Goal: Communication & Community: Participate in discussion

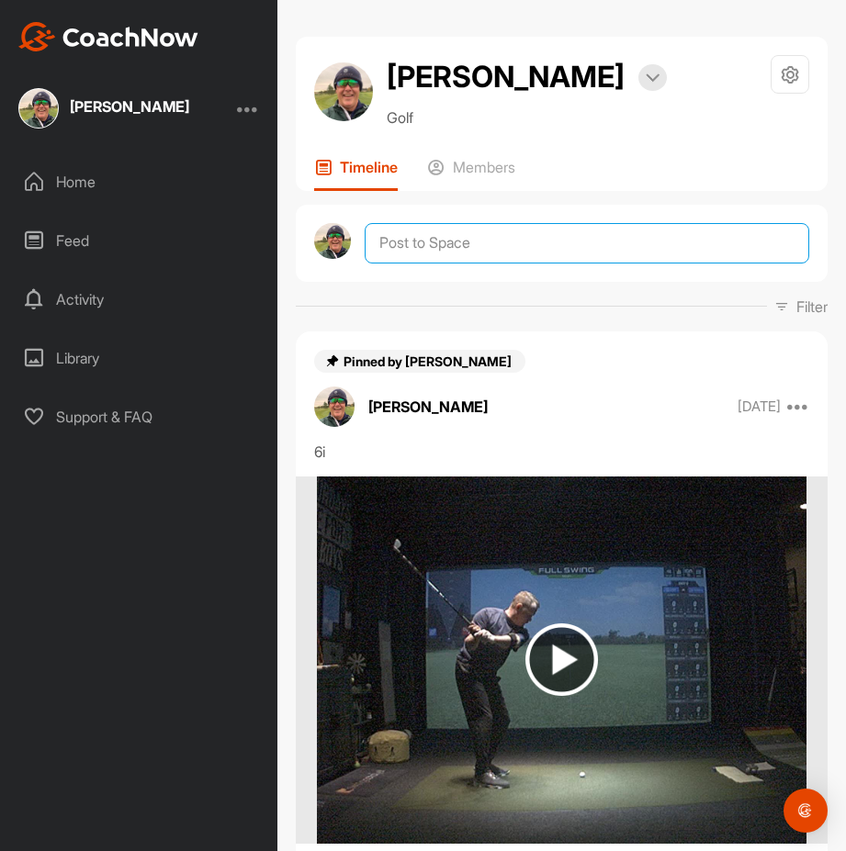
click at [430, 248] on textarea at bounding box center [587, 243] width 444 height 40
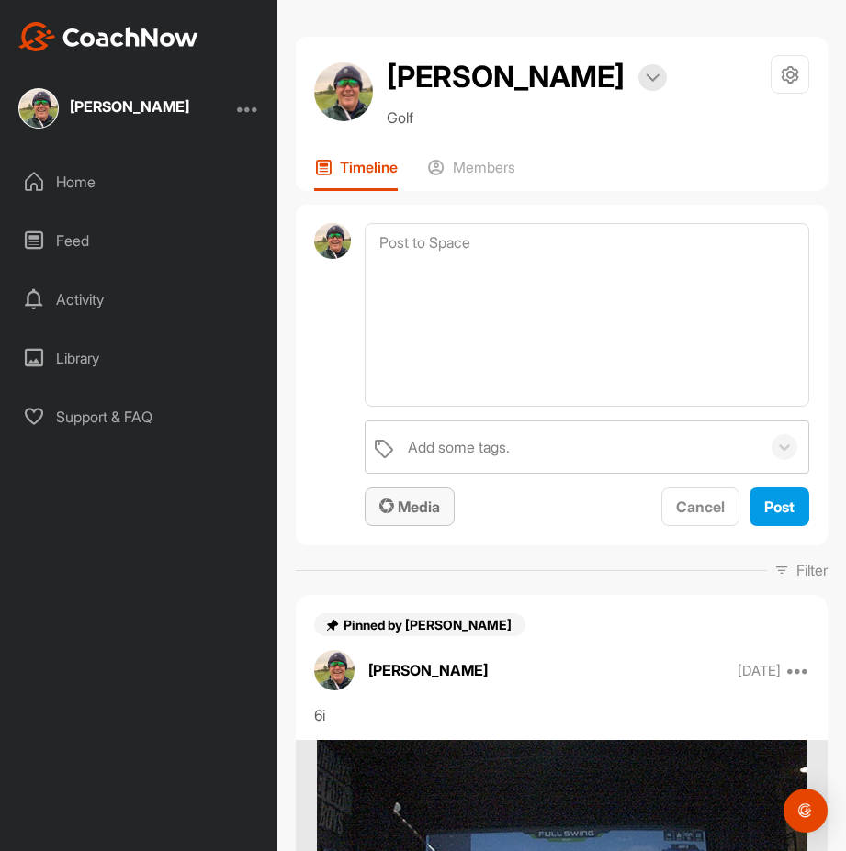
click at [422, 511] on span "Media" at bounding box center [409, 507] width 61 height 18
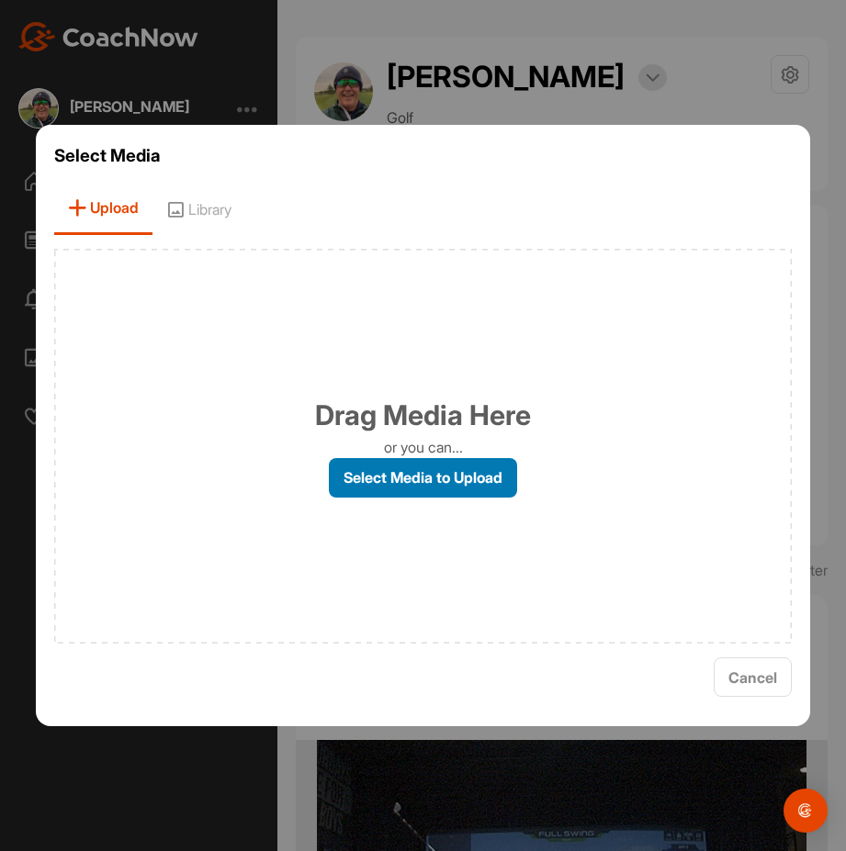
click at [448, 478] on label "Select Media to Upload" at bounding box center [423, 477] width 188 height 39
click at [0, 0] on input "Select Media to Upload" at bounding box center [0, 0] width 0 height 0
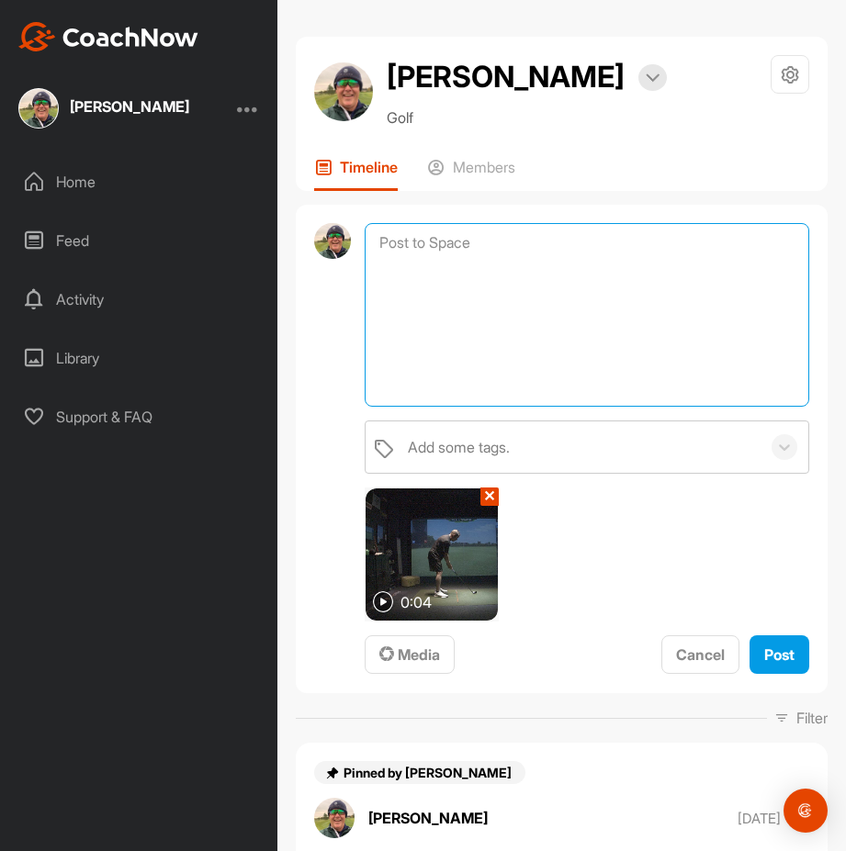
click at [428, 247] on textarea at bounding box center [587, 315] width 444 height 184
type textarea "7i any progress?"
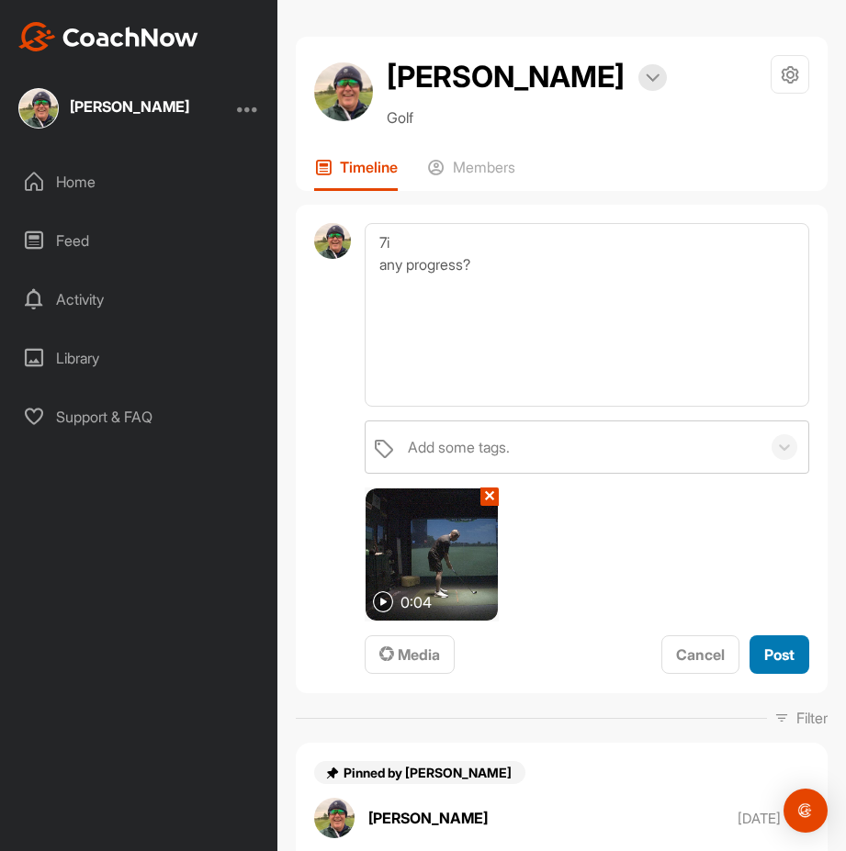
click at [767, 663] on span "Post" at bounding box center [779, 655] width 30 height 18
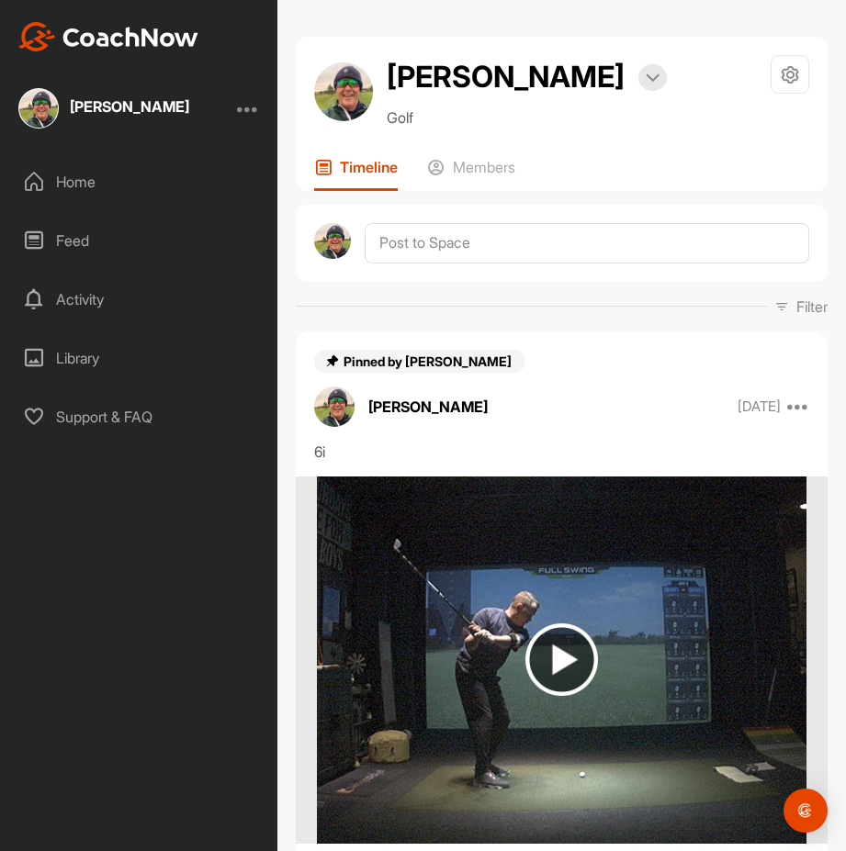
click at [342, 249] on img at bounding box center [332, 241] width 37 height 37
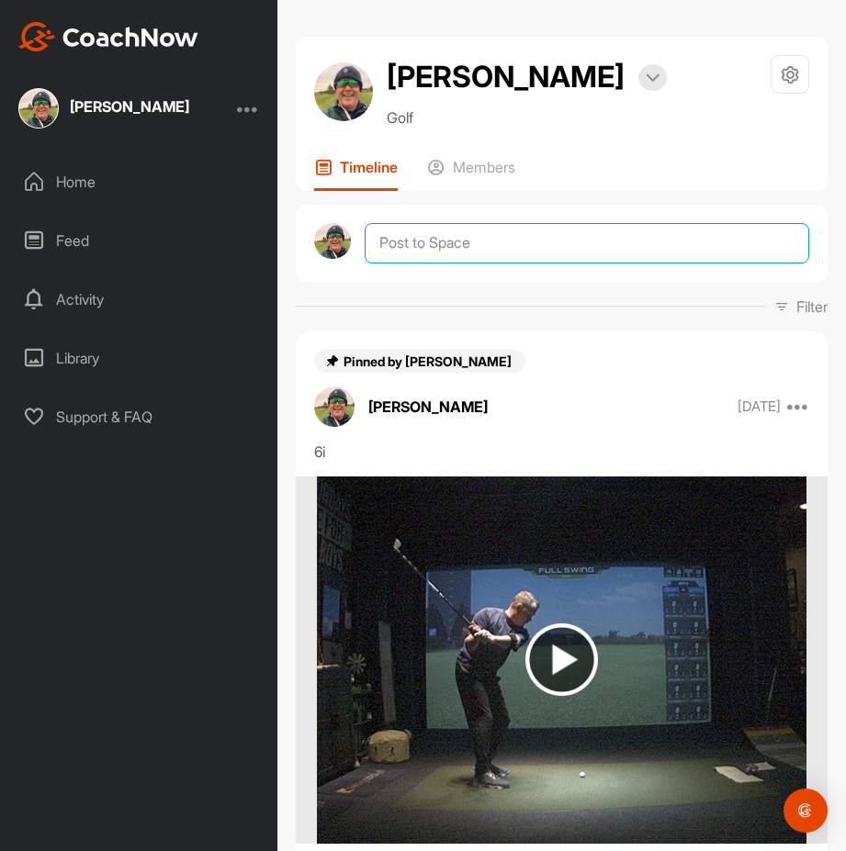
click at [433, 247] on textarea at bounding box center [587, 243] width 444 height 40
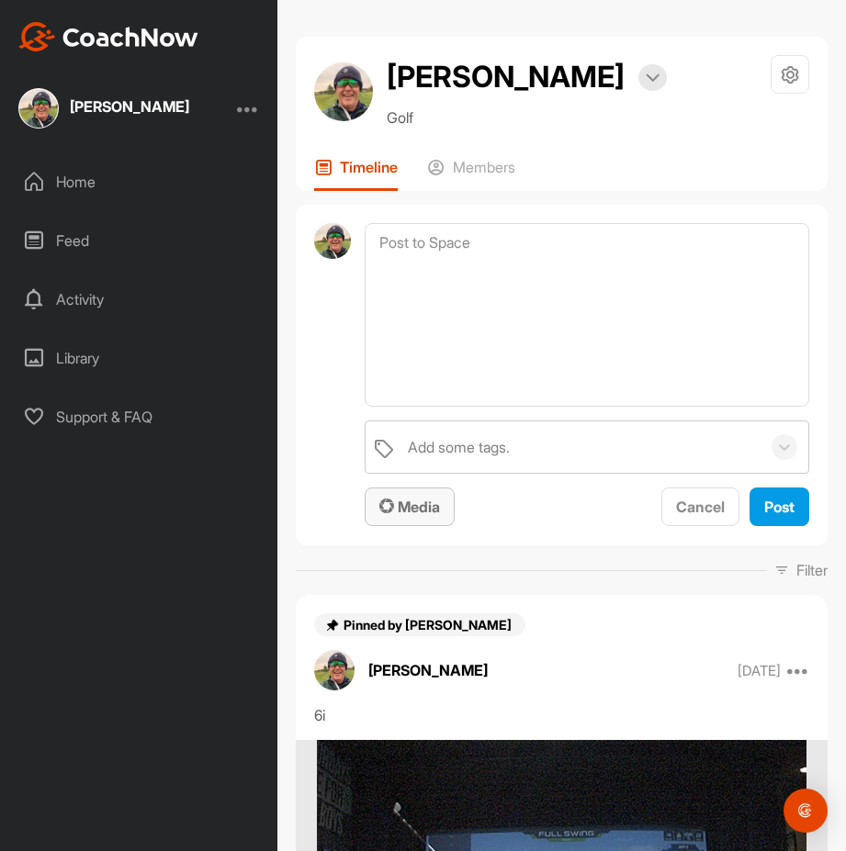
click at [440, 520] on button "Media" at bounding box center [410, 507] width 90 height 39
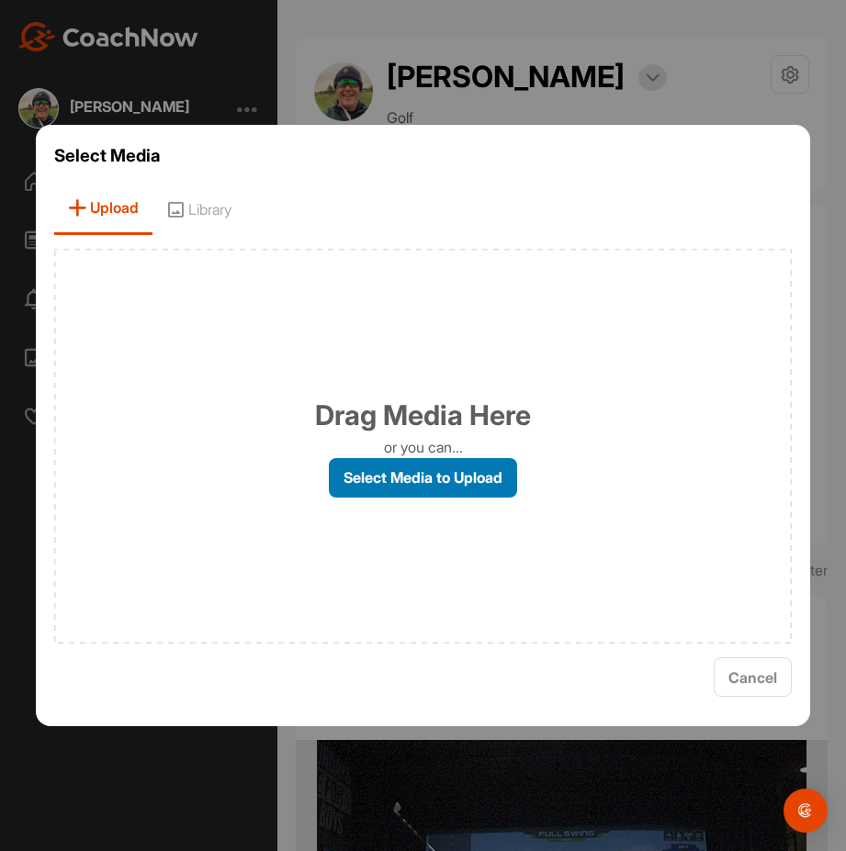
click at [481, 490] on label "Select Media to Upload" at bounding box center [423, 477] width 188 height 39
click at [0, 0] on input "Select Media to Upload" at bounding box center [0, 0] width 0 height 0
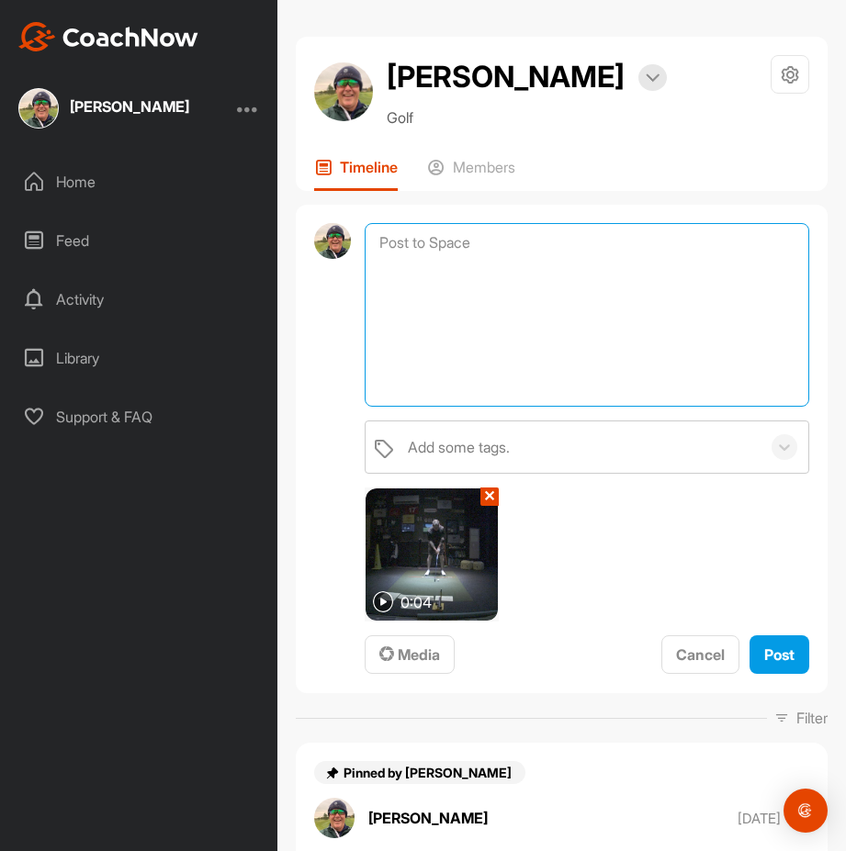
click at [436, 242] on textarea at bounding box center [587, 315] width 444 height 184
type textarea "7i"
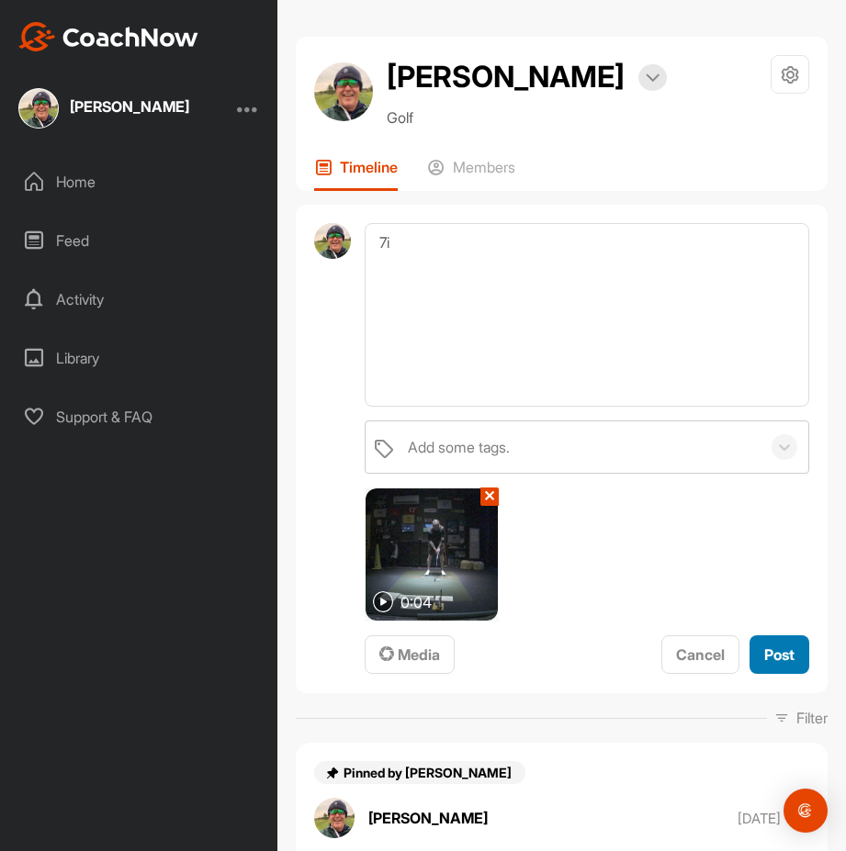
click at [777, 669] on button "Post" at bounding box center [779, 654] width 60 height 39
